Goal: Information Seeking & Learning: Understand process/instructions

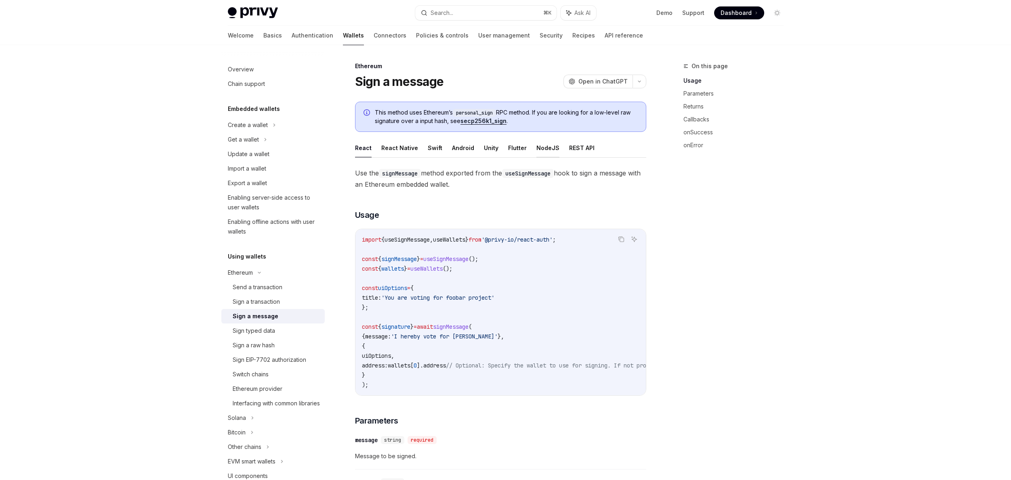
click at [546, 148] on button "NodeJS" at bounding box center [547, 147] width 23 height 19
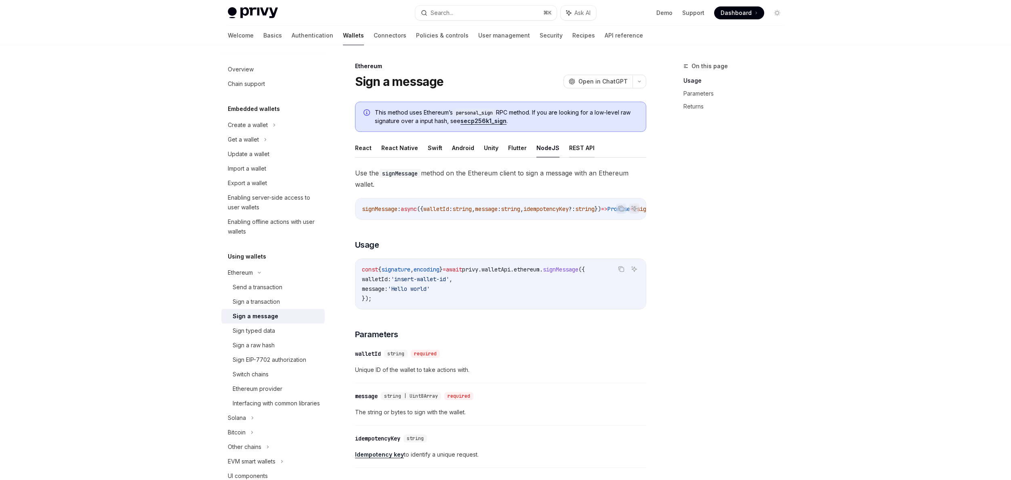
click at [577, 147] on button "REST API" at bounding box center [581, 147] width 25 height 19
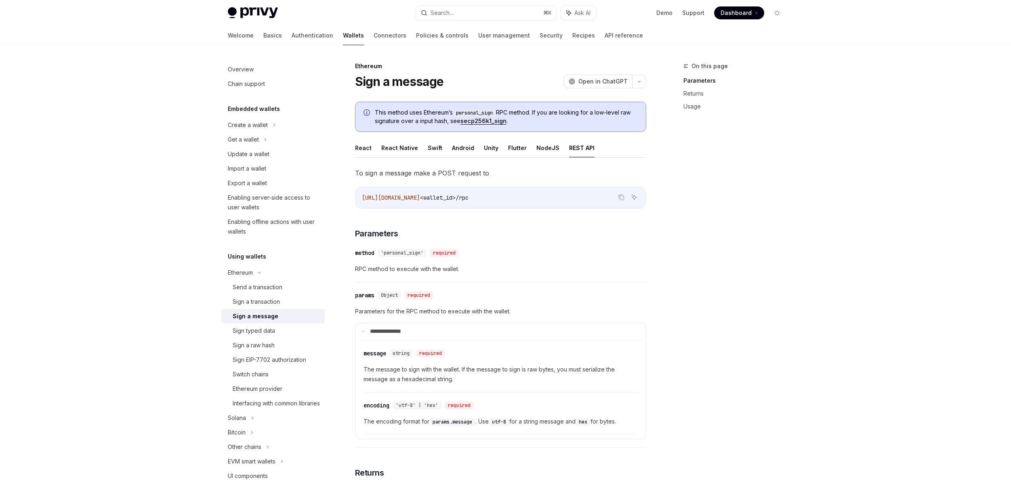
click at [466, 171] on span "To sign a message make a POST request to" at bounding box center [500, 173] width 291 height 11
click at [472, 171] on span "To sign a message make a POST request to" at bounding box center [500, 173] width 291 height 11
click at [408, 148] on button "React Native" at bounding box center [399, 147] width 37 height 19
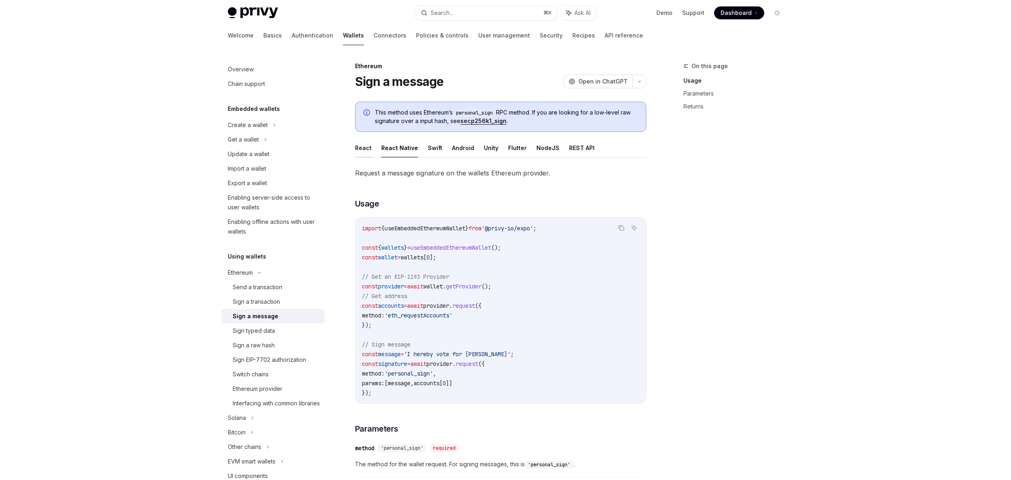
click at [364, 148] on button "React" at bounding box center [363, 147] width 17 height 19
type textarea "*"
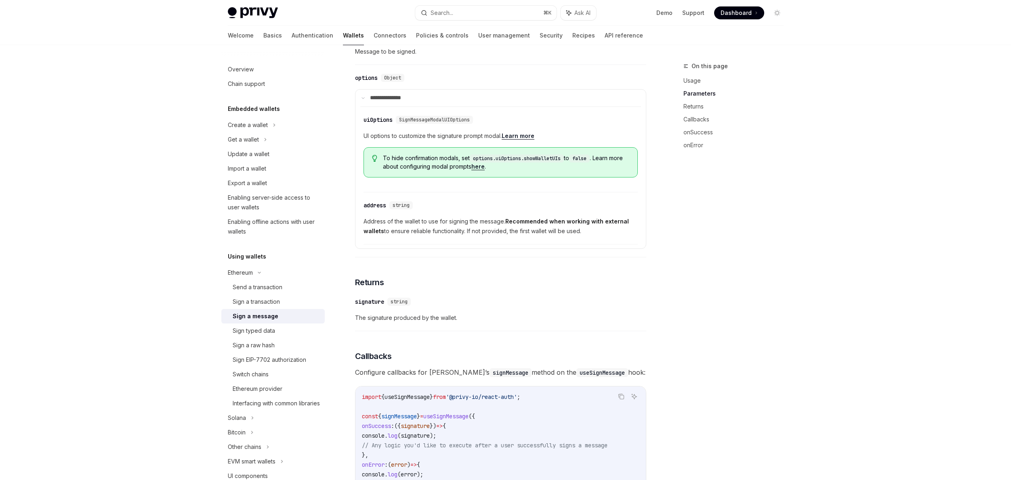
scroll to position [405, 0]
click at [457, 14] on button "Search... ⌘ K" at bounding box center [485, 13] width 141 height 15
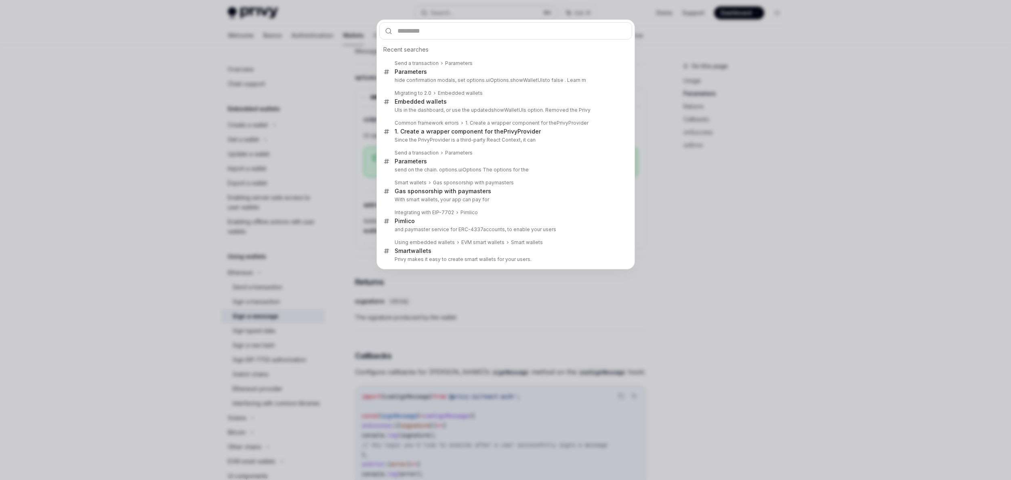
click at [457, 14] on div "Recent searches Send a transaction Parameters Parameters hide confirmation moda…" at bounding box center [505, 240] width 1011 height 480
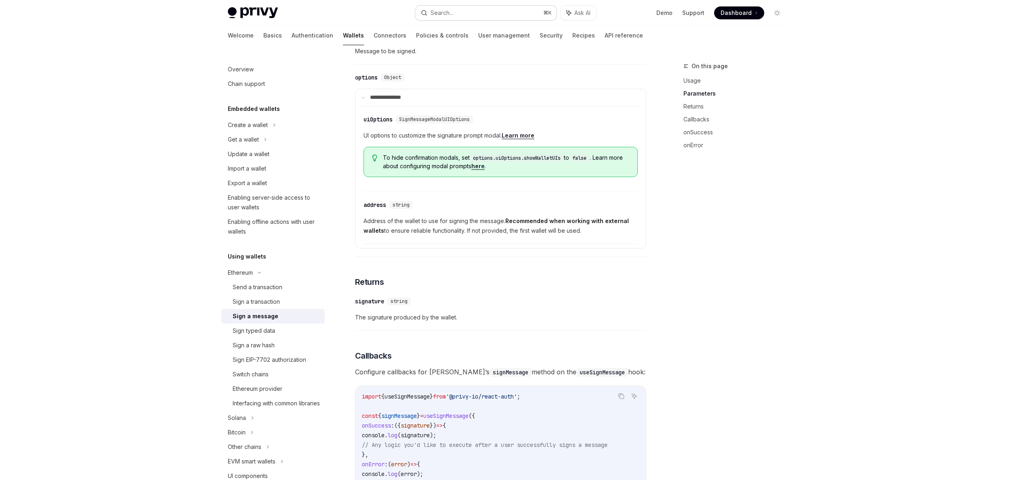
click at [457, 14] on button "Search... ⌘ K" at bounding box center [485, 13] width 141 height 15
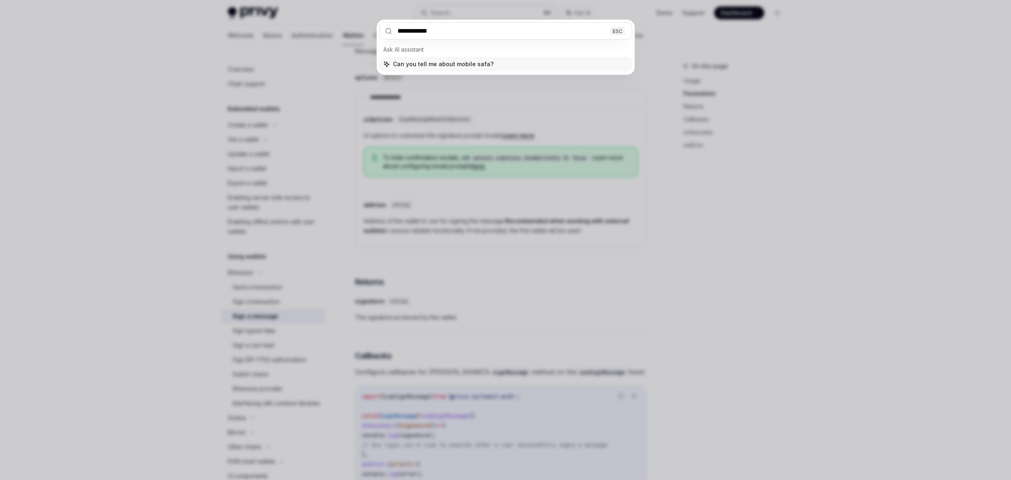
type input "**********"
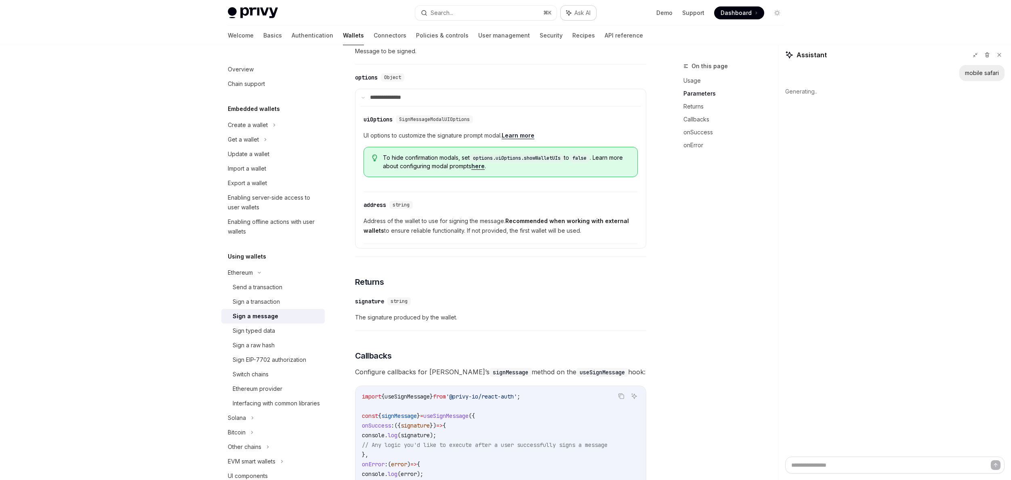
click at [581, 12] on span "Ask AI" at bounding box center [582, 13] width 16 height 8
type textarea "*"
click at [503, 17] on button "Search... ⌘ K" at bounding box center [485, 13] width 141 height 15
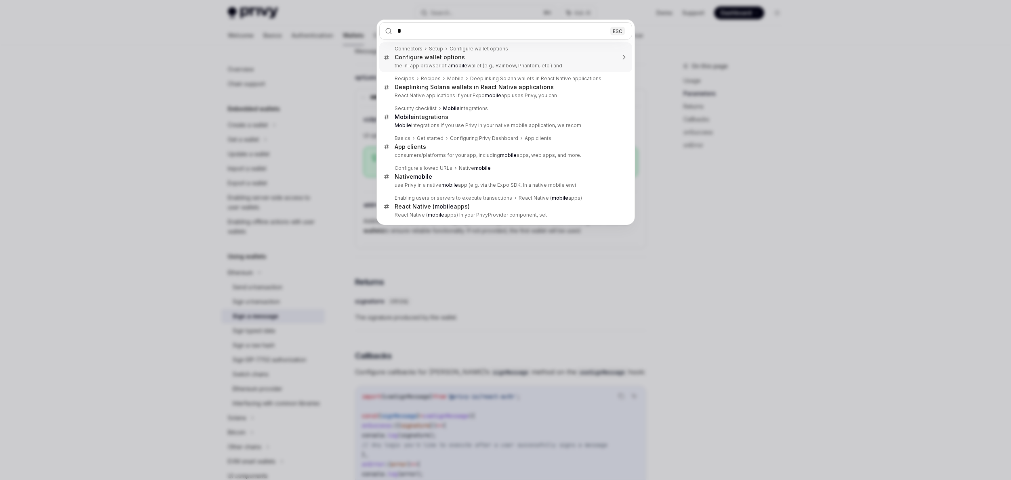
type input "**"
type textarea "*"
type input "**********"
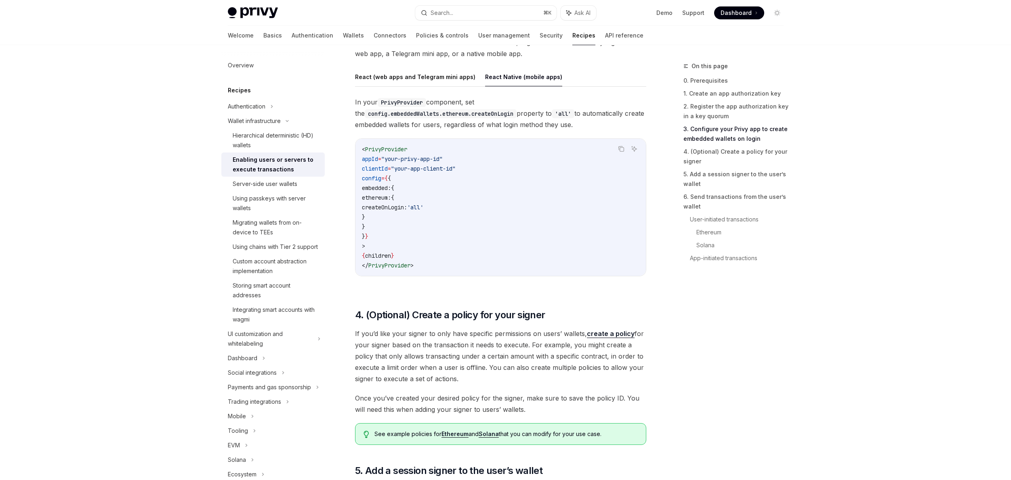
scroll to position [828, 0]
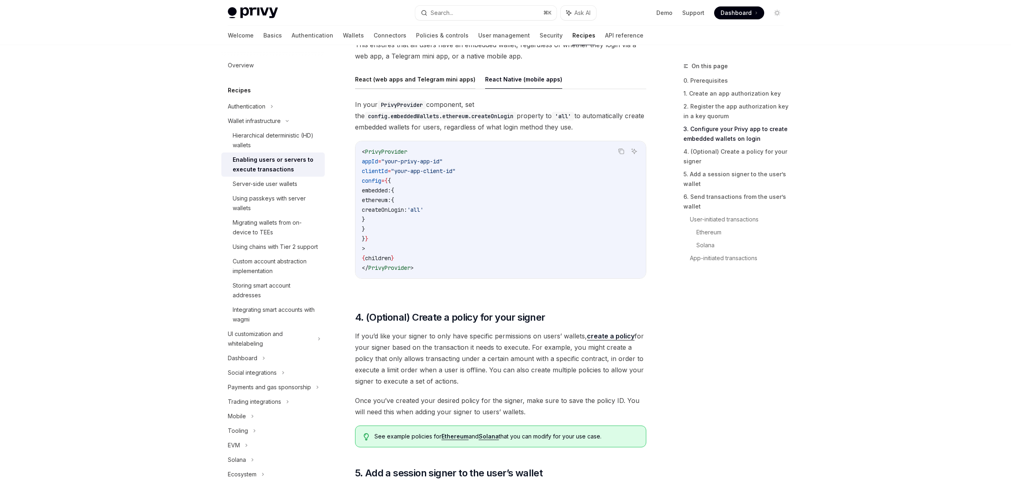
click at [411, 82] on button "React (web apps and Telegram mini apps)" at bounding box center [415, 79] width 120 height 19
type textarea "*"
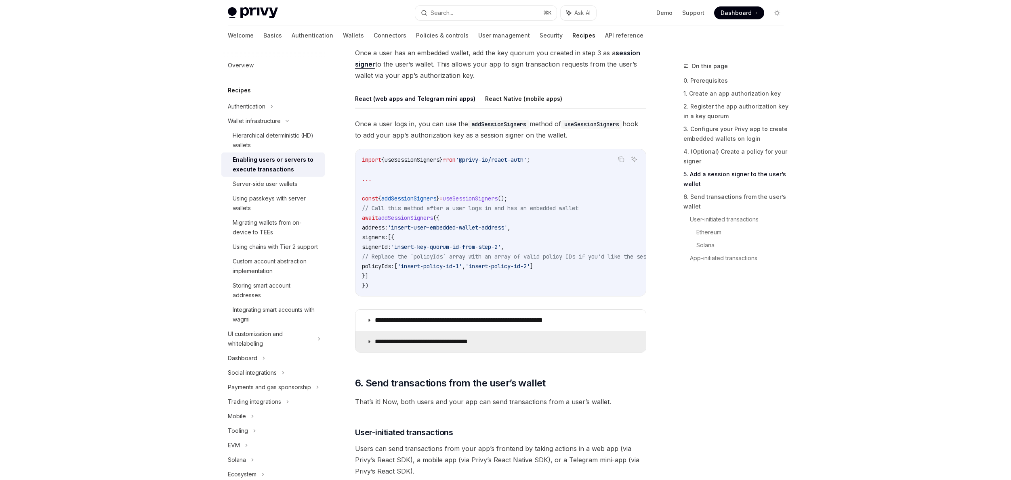
scroll to position [1278, 0]
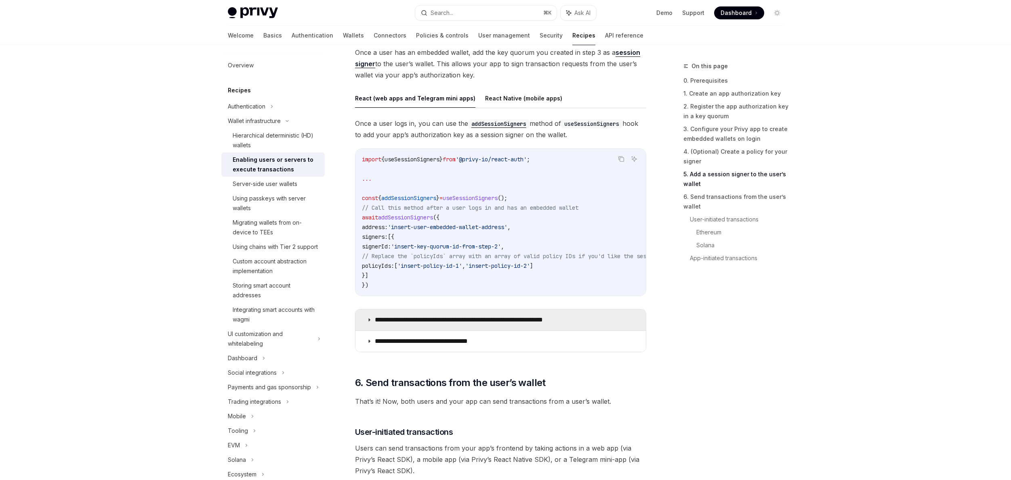
click at [445, 316] on summary "**********" at bounding box center [500, 320] width 290 height 21
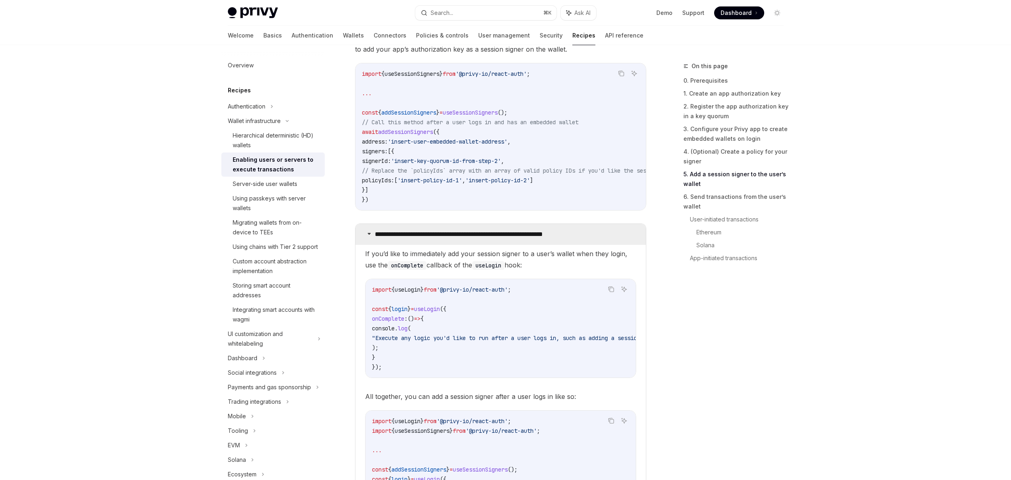
scroll to position [1366, 0]
